Goal: Task Accomplishment & Management: Manage account settings

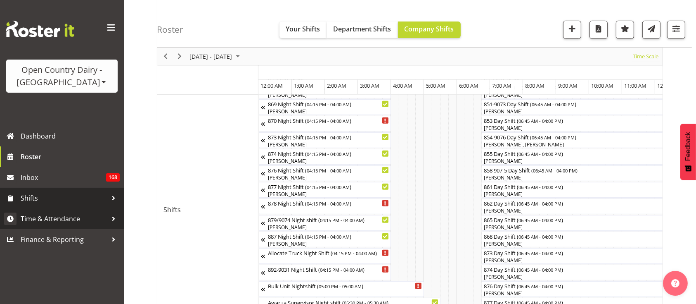
click at [61, 215] on span "Time & Attendance" at bounding box center [64, 218] width 87 height 12
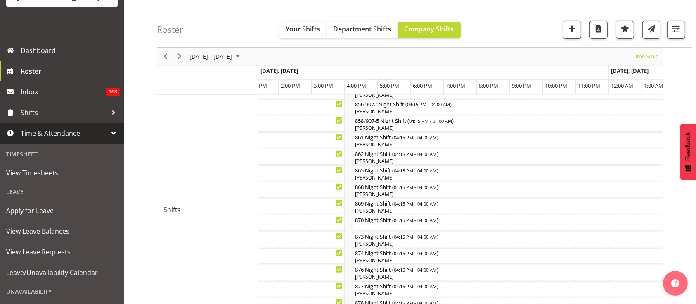
scroll to position [97, 0]
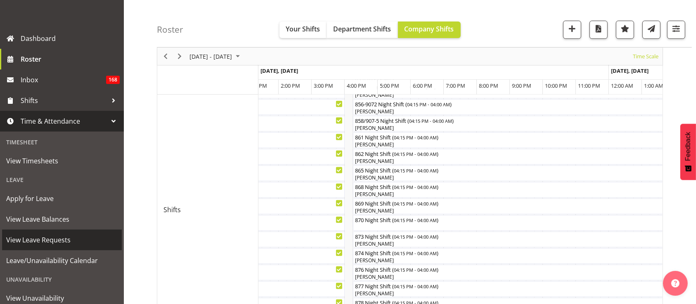
click at [52, 235] on span "View Leave Requests" at bounding box center [62, 239] width 112 height 12
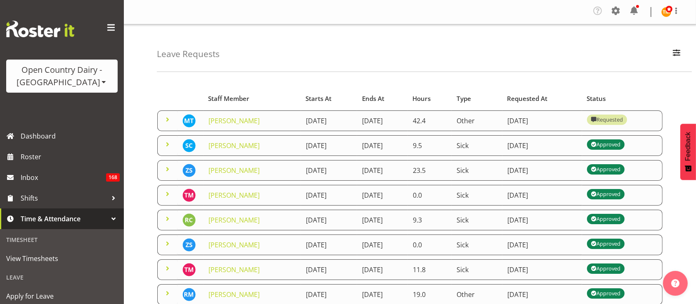
scroll to position [66, 0]
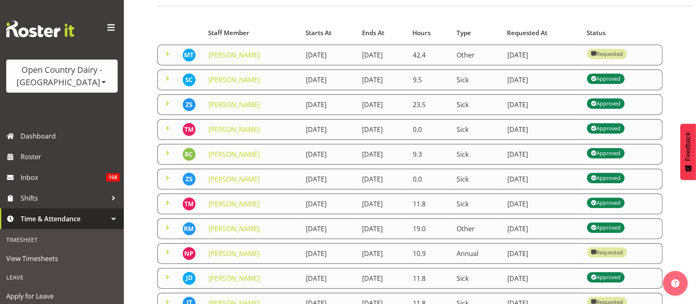
click at [170, 55] on span at bounding box center [168, 54] width 10 height 10
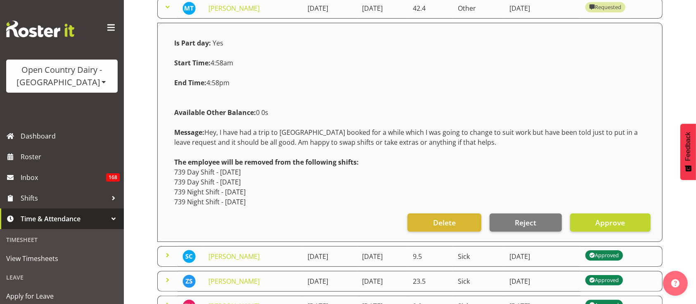
scroll to position [113, 0]
click at [591, 218] on button "Approve" at bounding box center [610, 222] width 81 height 18
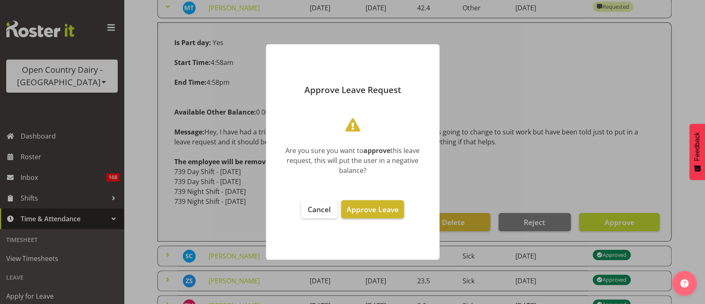
click at [389, 207] on span "Approve Leave" at bounding box center [373, 209] width 52 height 10
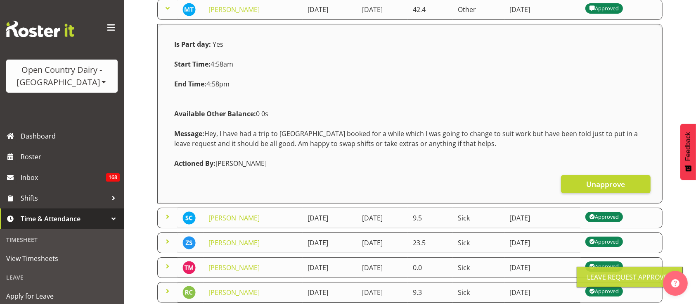
scroll to position [79, 0]
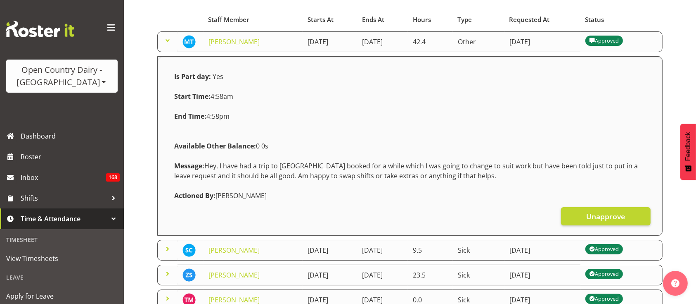
click at [170, 42] on span at bounding box center [168, 41] width 10 height 10
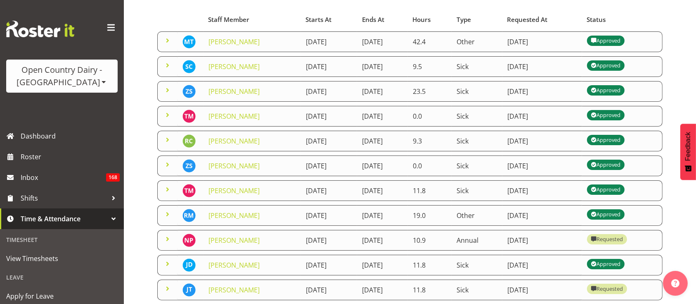
click at [164, 234] on span at bounding box center [168, 239] width 10 height 10
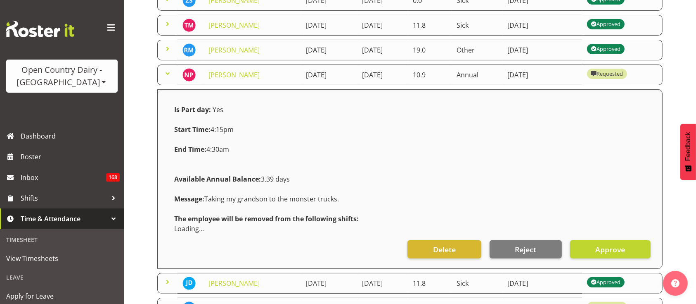
scroll to position [251, 0]
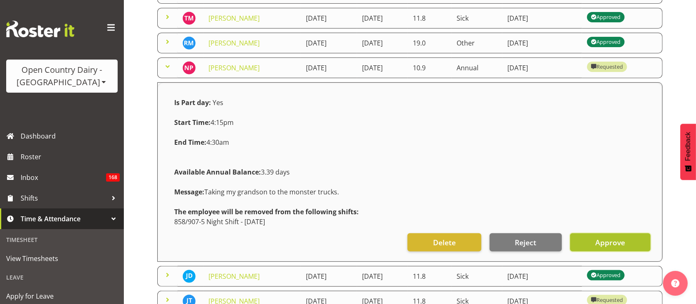
click at [589, 242] on button "Approve" at bounding box center [610, 242] width 81 height 18
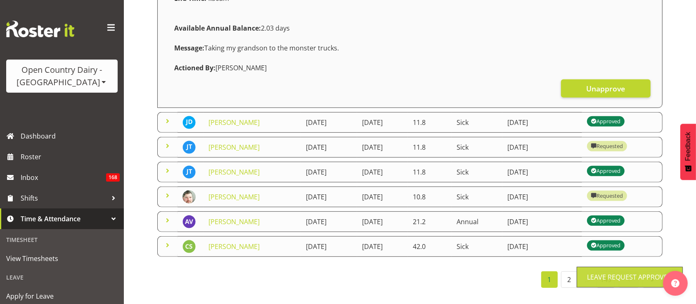
click at [166, 190] on span at bounding box center [168, 195] width 10 height 10
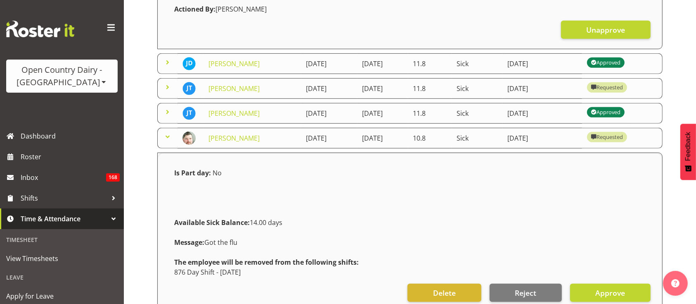
scroll to position [549, 0]
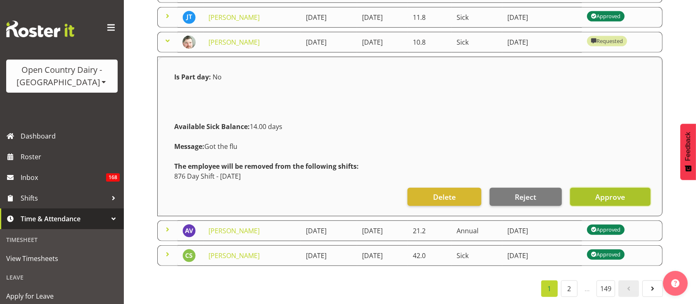
click at [600, 197] on span "Approve" at bounding box center [611, 196] width 30 height 11
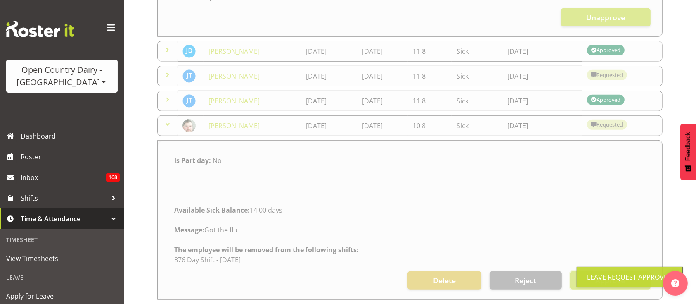
scroll to position [465, 0]
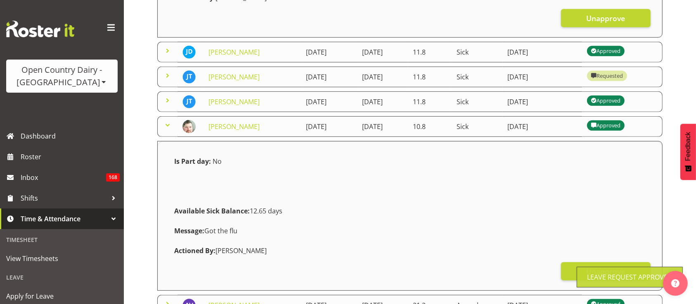
click at [167, 71] on span at bounding box center [168, 76] width 10 height 10
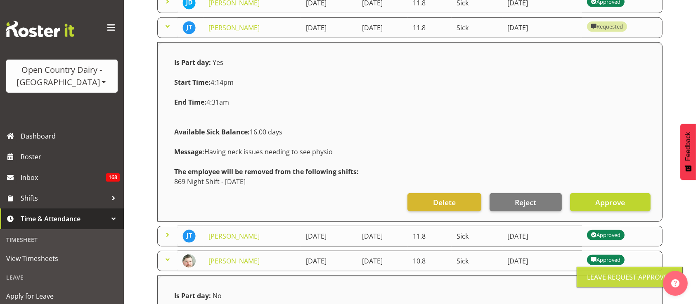
scroll to position [515, 0]
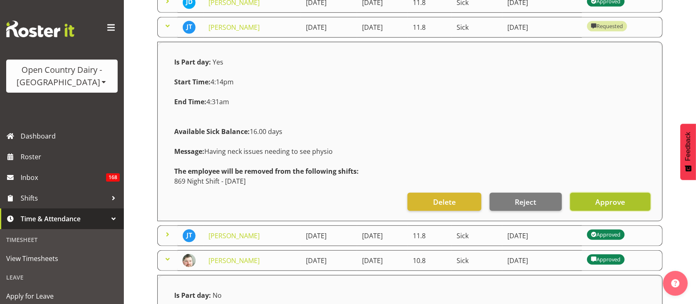
click at [620, 196] on span "Approve" at bounding box center [611, 201] width 30 height 11
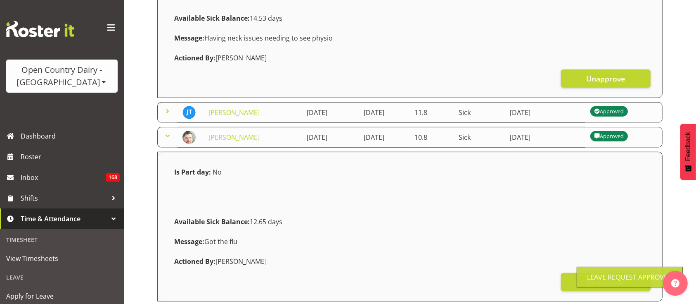
scroll to position [727, 0]
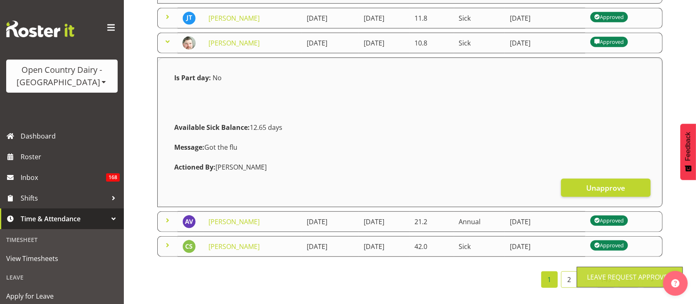
click at [569, 277] on link "2" at bounding box center [569, 279] width 17 height 17
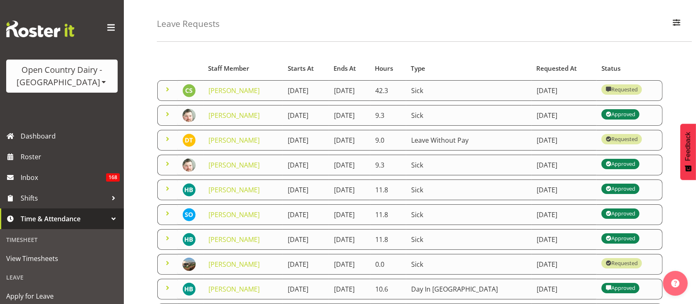
scroll to position [0, 0]
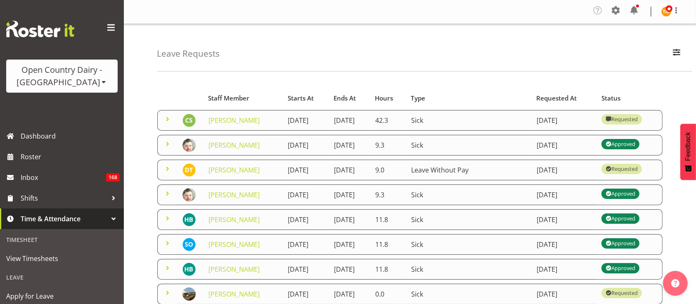
click at [161, 114] on td at bounding box center [167, 120] width 20 height 21
click at [165, 117] on span at bounding box center [168, 119] width 10 height 10
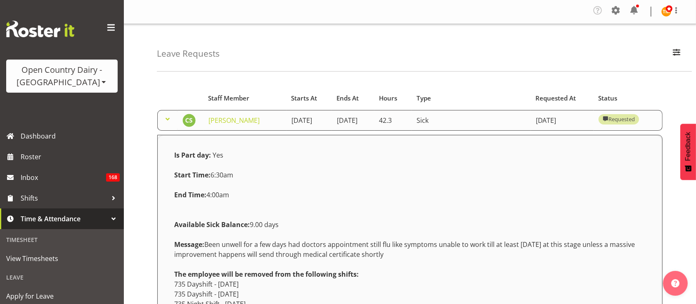
scroll to position [149, 0]
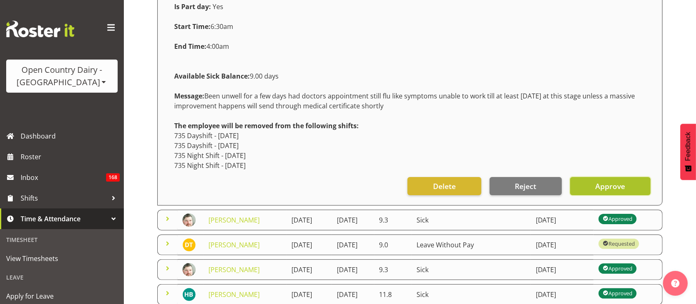
click at [595, 195] on button "Approve" at bounding box center [610, 186] width 81 height 18
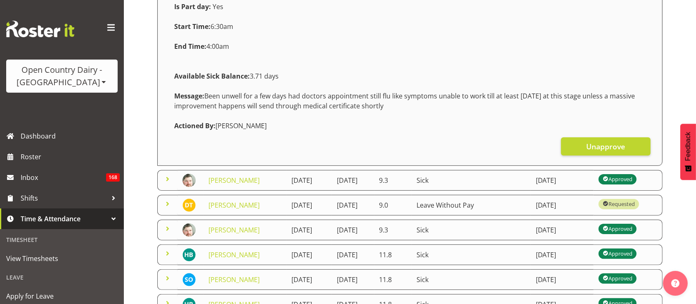
scroll to position [463, 0]
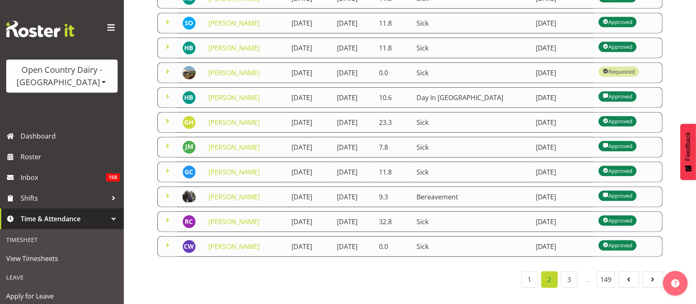
click at [571, 271] on link "3" at bounding box center [569, 279] width 17 height 17
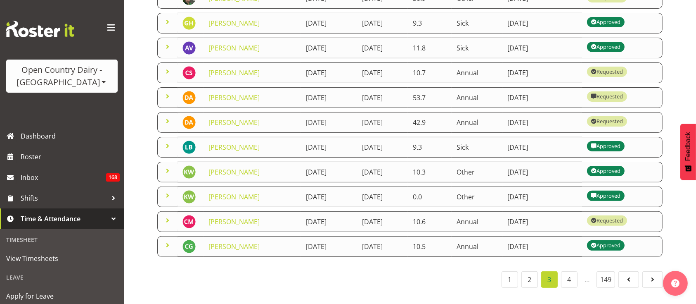
scroll to position [227, 0]
click at [164, 91] on span at bounding box center [168, 96] width 10 height 10
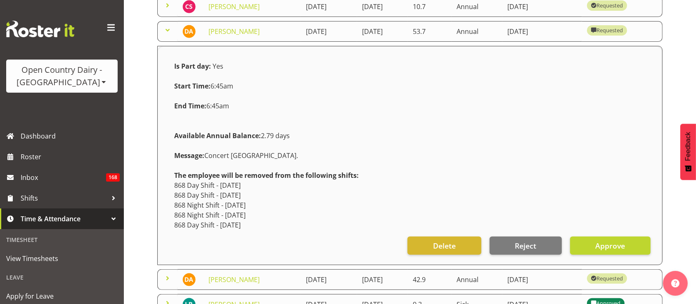
scroll to position [300, 0]
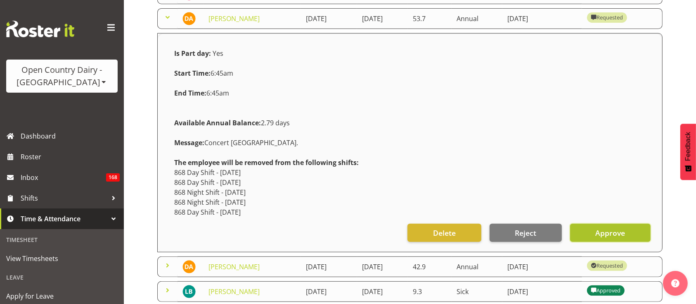
click at [618, 227] on span "Approve" at bounding box center [611, 232] width 30 height 11
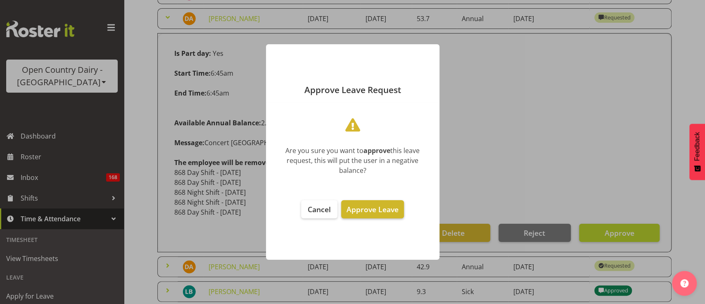
click at [363, 204] on span "Approve Leave" at bounding box center [373, 209] width 52 height 10
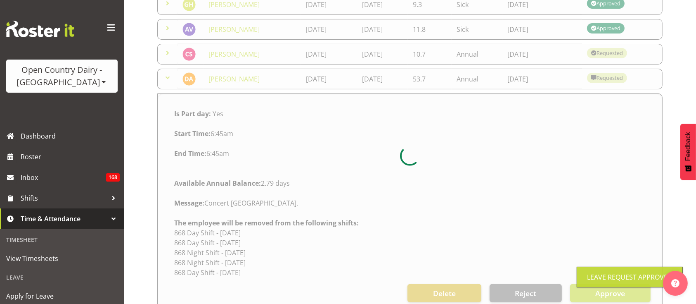
scroll to position [240, 0]
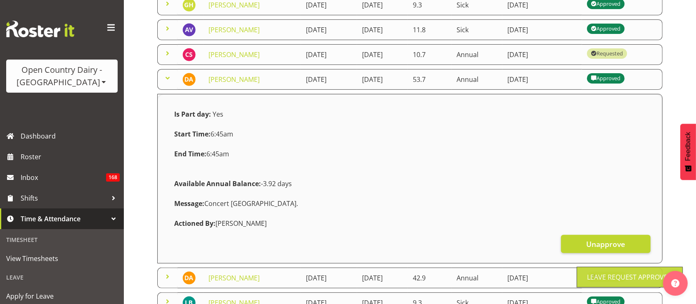
click at [169, 73] on span at bounding box center [168, 78] width 10 height 10
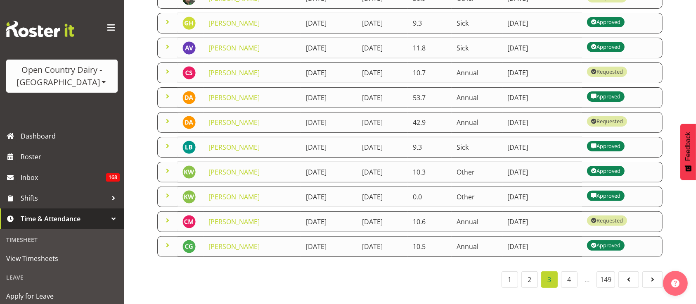
click at [169, 66] on span at bounding box center [168, 71] width 10 height 10
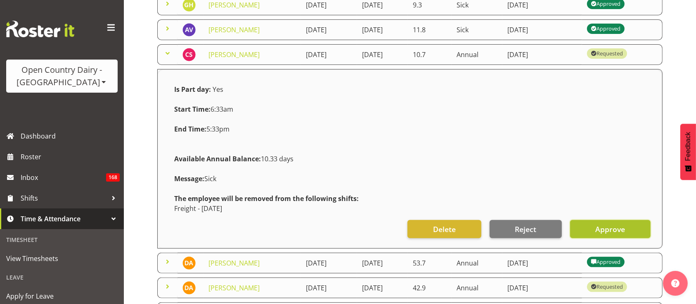
click at [577, 226] on button "Approve" at bounding box center [610, 229] width 81 height 18
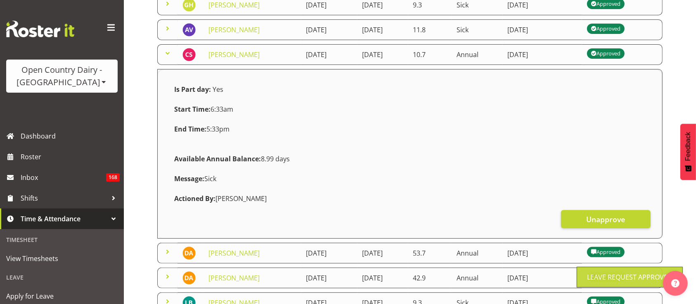
click at [166, 51] on span at bounding box center [168, 53] width 10 height 10
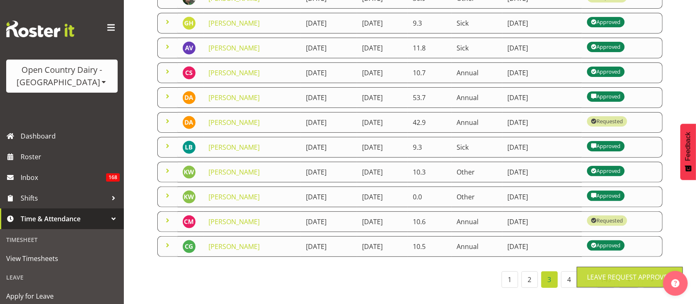
scroll to position [227, 0]
click at [166, 215] on span at bounding box center [168, 220] width 10 height 10
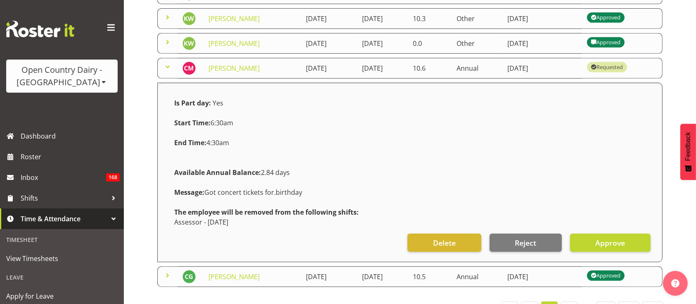
scroll to position [376, 0]
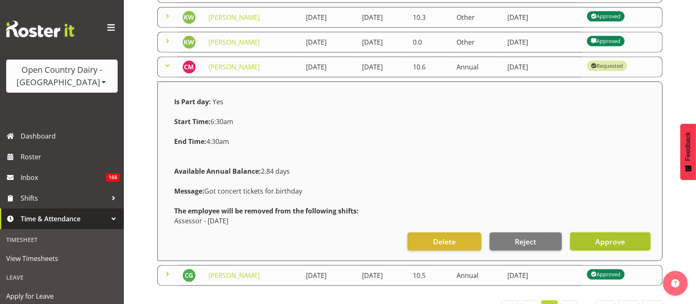
click at [605, 242] on span "Approve" at bounding box center [611, 241] width 30 height 11
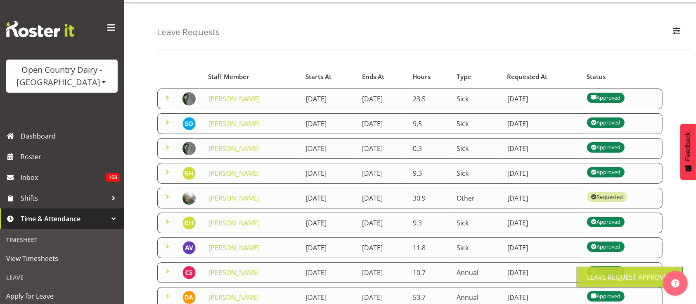
scroll to position [23, 0]
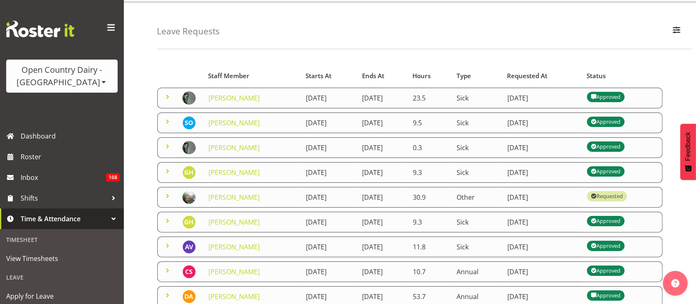
click at [169, 192] on span at bounding box center [168, 196] width 10 height 10
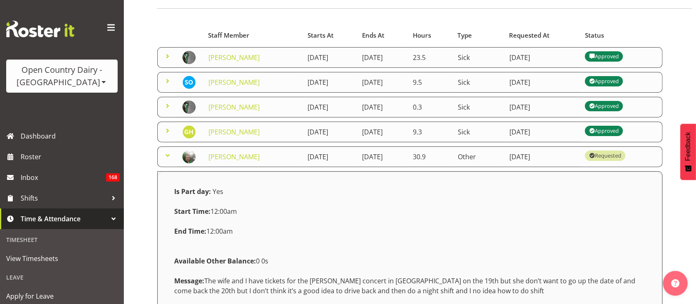
scroll to position [0, 0]
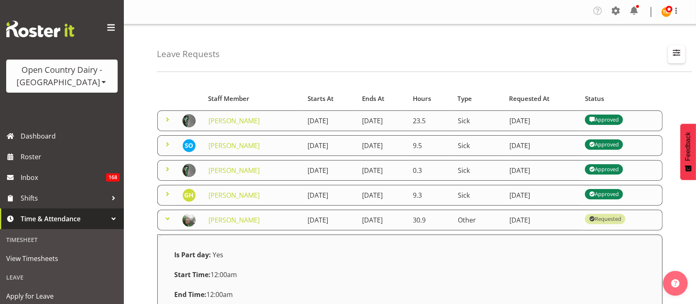
click at [670, 57] on button "button" at bounding box center [676, 54] width 17 height 18
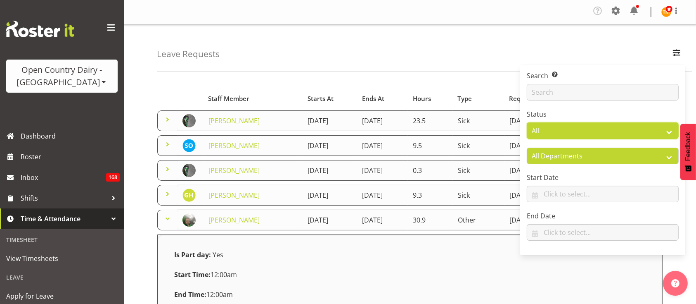
click at [582, 134] on select "All Approved Requested Unapproved" at bounding box center [603, 130] width 152 height 17
select select "requested"
click at [527, 122] on select "All Approved Requested Unapproved" at bounding box center [603, 130] width 152 height 17
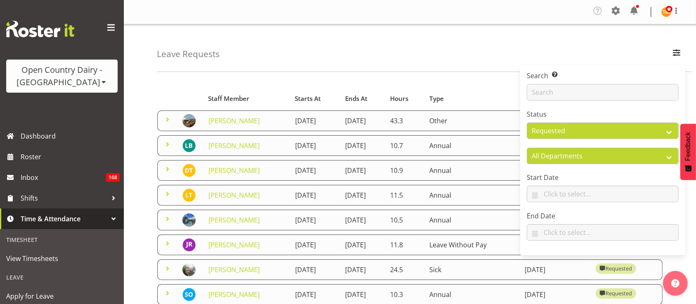
click at [420, 73] on div "Leave Requests Search Search for a particular employee Status All Approved Requ…" at bounding box center [410, 216] width 572 height 384
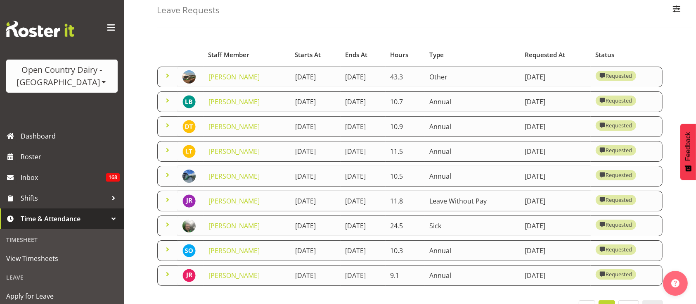
scroll to position [43, 0]
click at [168, 198] on span at bounding box center [168, 200] width 10 height 10
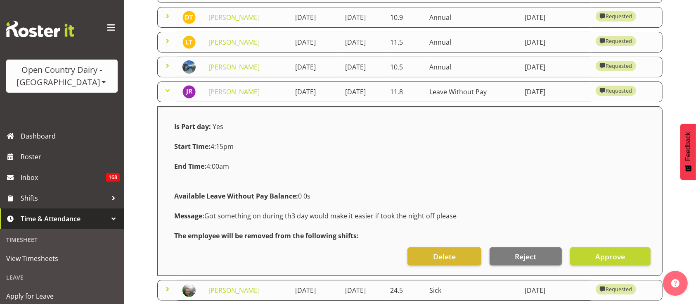
scroll to position [154, 0]
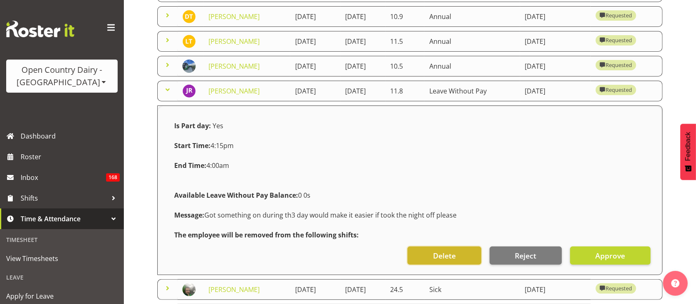
click at [456, 258] on span "Delete" at bounding box center [444, 255] width 23 height 11
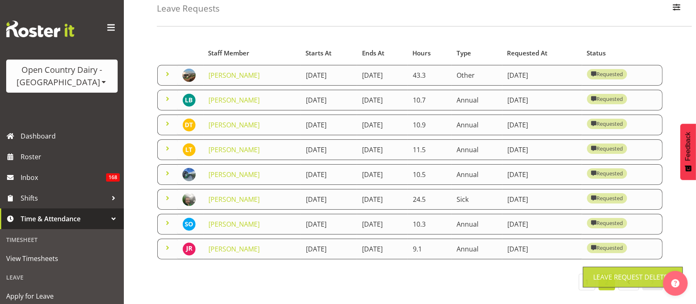
scroll to position [43, 0]
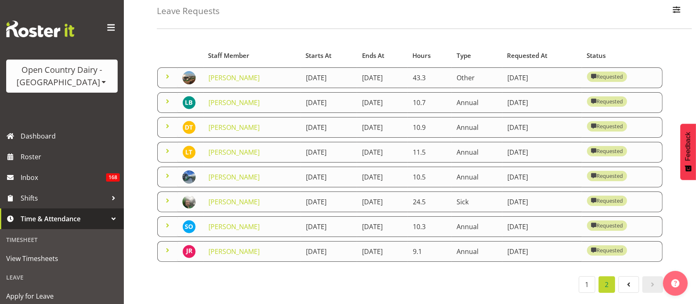
click at [167, 147] on span at bounding box center [168, 151] width 10 height 10
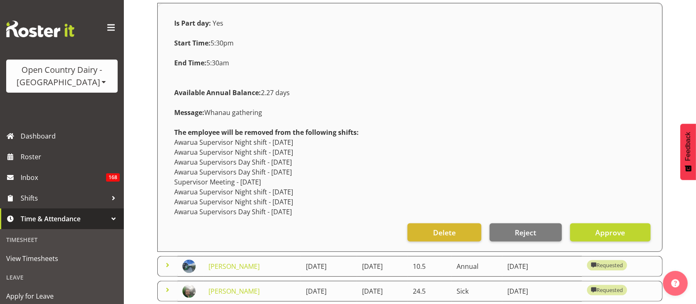
scroll to position [307, 0]
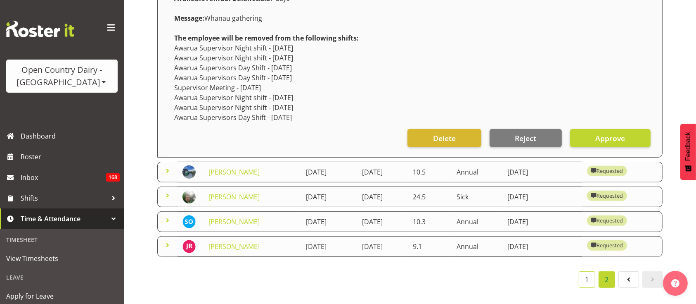
click at [588, 271] on link "1" at bounding box center [587, 279] width 17 height 17
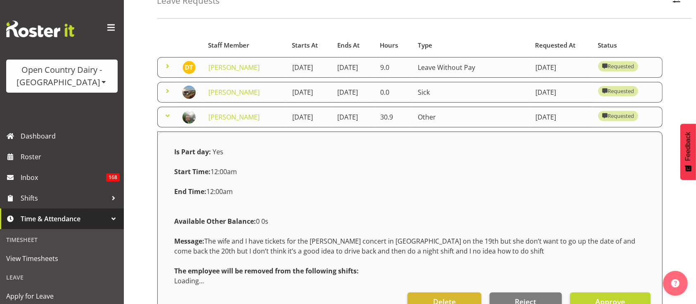
scroll to position [51, 0]
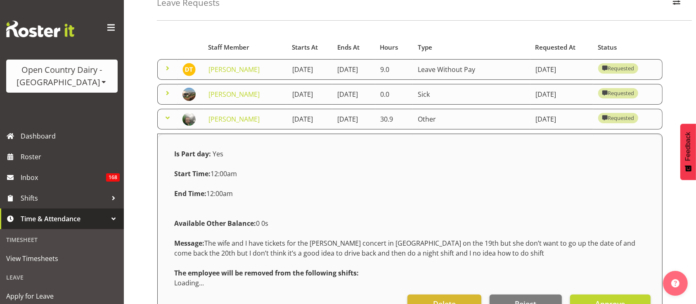
click at [168, 121] on span at bounding box center [168, 118] width 10 height 10
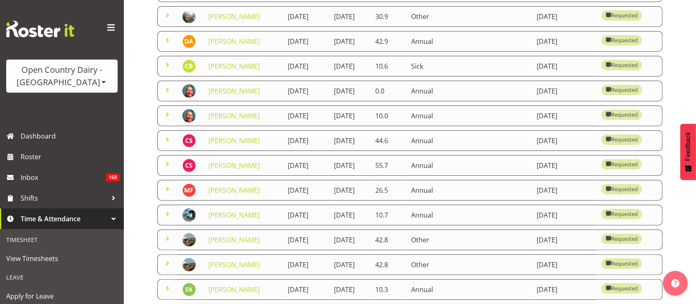
scroll to position [227, 0]
